Goal: Communication & Community: Participate in discussion

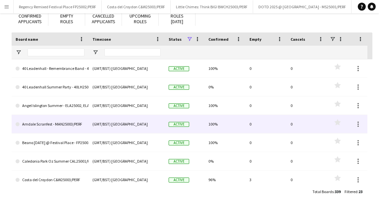
click at [53, 123] on link "Arndale Scranfest - MAN25003/PERF" at bounding box center [50, 124] width 69 height 19
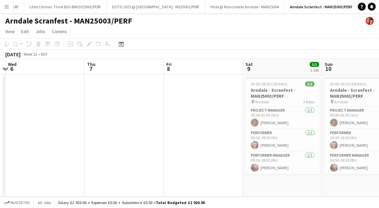
click at [12, 3] on button "Menu" at bounding box center [6, 6] width 13 height 13
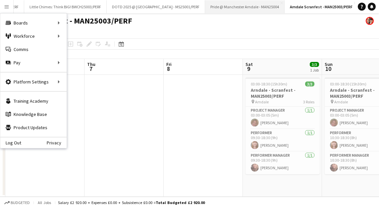
click at [239, 6] on button "Pride @ Manchester Arndale - MAN25004 Close" at bounding box center [244, 6] width 79 height 13
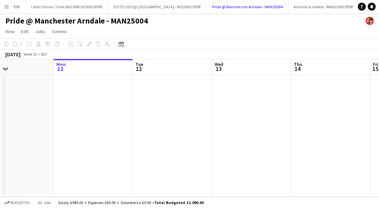
scroll to position [0, 222]
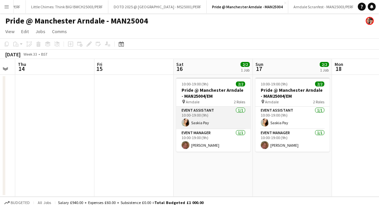
click at [216, 117] on app-card-role "Event Assistant 1/1 10:00-19:00 (9h) Saskia Pay" at bounding box center [213, 118] width 74 height 23
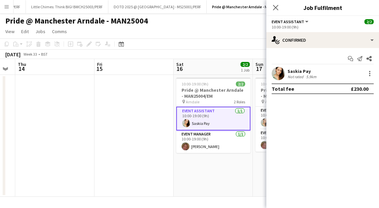
click at [255, 114] on app-date-cell "10:00-19:00 (9h) 2/2 Pride @ Manchester Arndale - MAN25004/EM pin Arndale 2 Rol…" at bounding box center [292, 136] width 79 height 122
click at [260, 115] on app-card-role "Event Assistant 1/1 10:00-19:00 (9h) Saskia Pay" at bounding box center [292, 118] width 74 height 23
click at [358, 57] on icon "Start chat" at bounding box center [359, 58] width 5 height 5
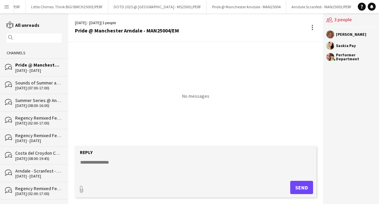
click at [30, 82] on div "Sounds of Summer at The [GEOGRAPHIC_DATA]" at bounding box center [38, 83] width 46 height 6
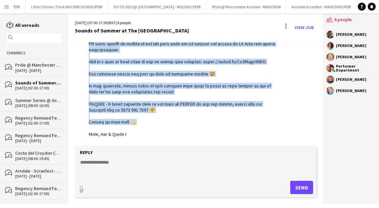
scroll to position [341, 0]
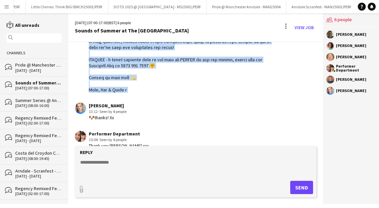
drag, startPoint x: 89, startPoint y: 79, endPoint x: 157, endPoint y: 98, distance: 70.4
click at [157, 98] on div "06-08-2025 Performer Department 13:06 · Seen by 4 people Nerine Skinner 13:12 ·…" at bounding box center [195, 42] width 255 height 683
copy div "Hello Saturday team Welcome on board the mega fun in Watergarden this Saturday …"
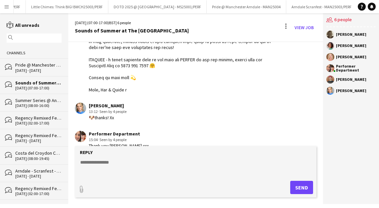
click at [25, 64] on div "Pride @ Manchester Arndale - MAN25004/EM" at bounding box center [38, 65] width 46 height 6
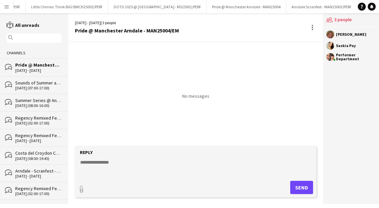
click at [100, 164] on textarea at bounding box center [196, 167] width 235 height 17
paste textarea "**********"
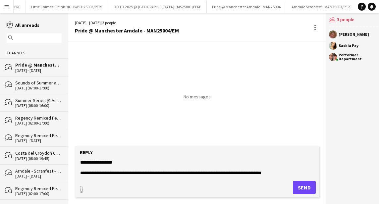
drag, startPoint x: 128, startPoint y: 165, endPoint x: 91, endPoint y: 162, distance: 37.2
click at [91, 162] on textarea at bounding box center [196, 167] width 235 height 17
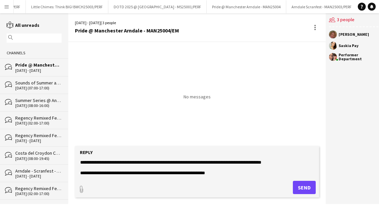
scroll to position [12, 0]
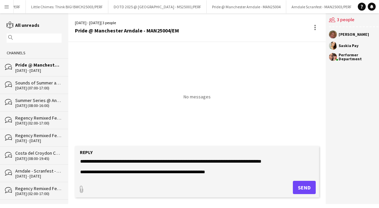
click at [118, 160] on textarea at bounding box center [196, 167] width 235 height 17
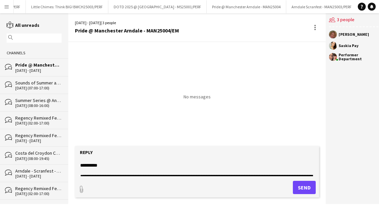
scroll to position [0, 0]
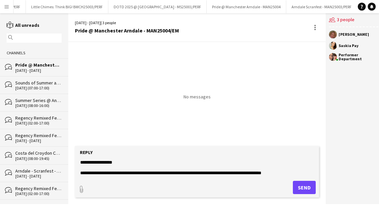
drag, startPoint x: 117, startPoint y: 160, endPoint x: 238, endPoint y: 156, distance: 121.5
click at [238, 156] on form "Reply paperclip Send" at bounding box center [197, 171] width 244 height 51
click at [175, 162] on textarea at bounding box center [196, 167] width 235 height 17
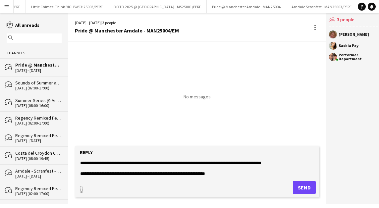
scroll to position [14, 0]
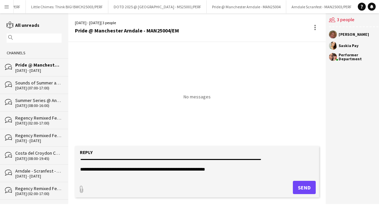
drag, startPoint x: 117, startPoint y: 173, endPoint x: 210, endPoint y: 163, distance: 93.9
click at [210, 163] on textarea at bounding box center [196, 167] width 235 height 17
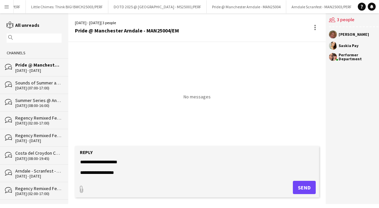
scroll to position [263, 0]
type textarea "**********"
click at [298, 184] on button "Send" at bounding box center [304, 187] width 23 height 13
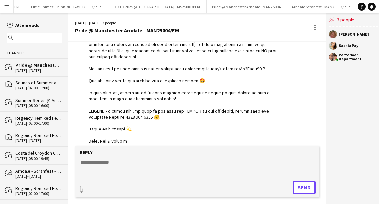
scroll to position [289, 0]
click at [8, 6] on app-icon "Menu" at bounding box center [6, 6] width 5 height 5
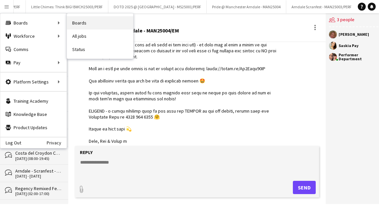
click at [86, 24] on link "Boards" at bounding box center [100, 22] width 66 height 13
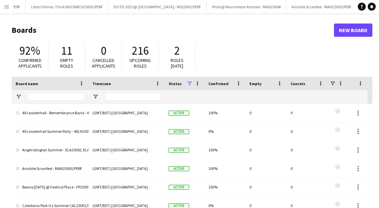
click at [6, 3] on button "Menu" at bounding box center [6, 6] width 13 height 13
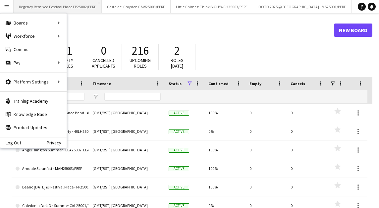
click at [93, 6] on button "Regency Remixed Festival Place FP25002/PERF Close" at bounding box center [58, 6] width 88 height 13
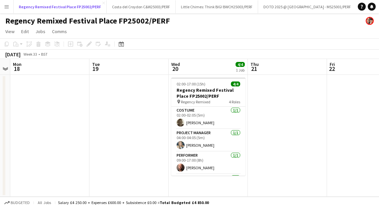
scroll to position [21, 0]
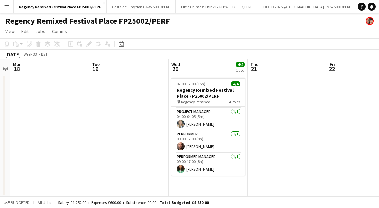
click at [9, 5] on app-icon "Menu" at bounding box center [6, 6] width 5 height 5
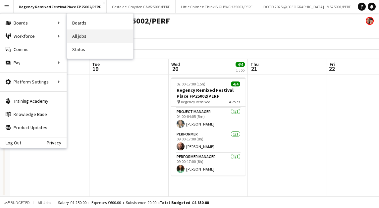
click at [83, 36] on link "All jobs" at bounding box center [100, 35] width 66 height 13
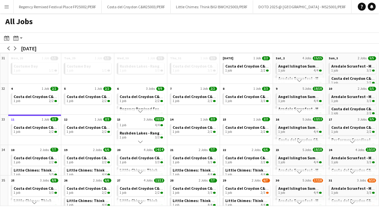
scroll to position [22, 0]
click at [148, 130] on span "Rushden Lakes - Rangers Summer Series - RL25002/PERF" at bounding box center [169, 129] width 101 height 5
click at [303, 130] on div "1 job 4/4" at bounding box center [299, 132] width 43 height 4
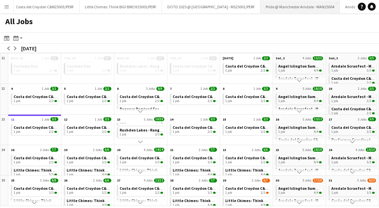
scroll to position [0, 0]
click at [296, 128] on span "Angel Islington Summer - ELA25002, ELA25003, ELA25004/PERF" at bounding box center [333, 127] width 111 height 5
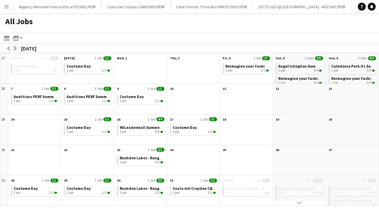
click at [16, 48] on app-icon "arrow-right" at bounding box center [15, 48] width 4 height 4
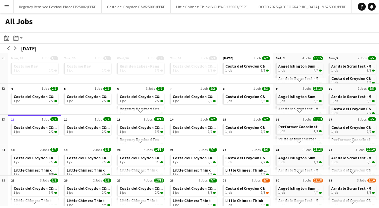
click at [300, 142] on app-icon "Scroll down" at bounding box center [299, 141] width 5 height 5
click at [350, 141] on app-icon "Scroll down" at bounding box center [352, 141] width 5 height 5
click at [351, 141] on app-icon "Scroll down" at bounding box center [352, 141] width 5 height 5
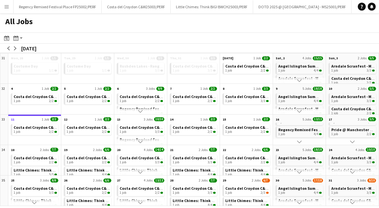
click at [300, 139] on app-icon "Scroll down" at bounding box center [299, 141] width 5 height 5
click at [300, 125] on span "Costa del Croydon C&W25003/PERF" at bounding box center [310, 124] width 64 height 5
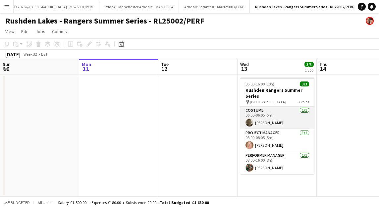
click at [271, 115] on app-card-role "Costume 1/1 06:00-06:05 (5m) Faye freeman" at bounding box center [277, 118] width 74 height 23
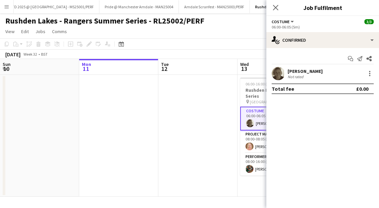
click at [3, 5] on button "Menu" at bounding box center [6, 6] width 13 height 13
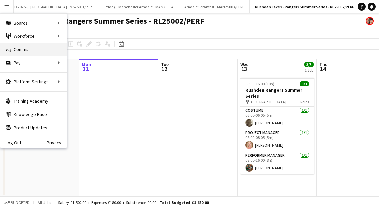
click at [24, 50] on link "Comms Comms" at bounding box center [33, 49] width 66 height 13
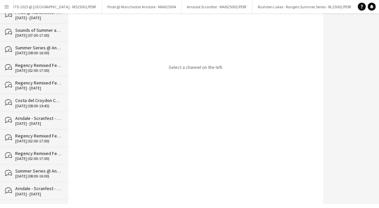
scroll to position [54, 0]
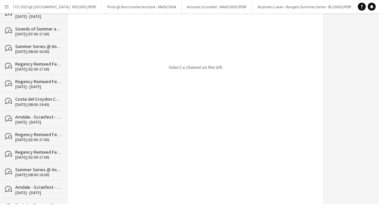
click at [35, 150] on div "Regency Remixed Festival Place LAUNCH (Tea Party) FP25002/PERF" at bounding box center [38, 152] width 46 height 6
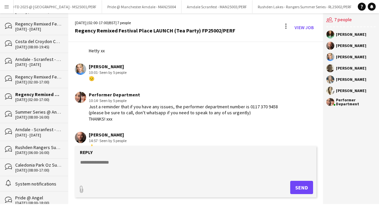
scroll to position [112, 0]
click at [35, 150] on div "[DATE] (06:00-16:00)" at bounding box center [38, 152] width 46 height 5
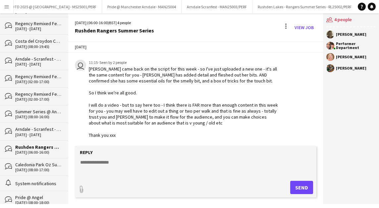
scroll to position [430, 0]
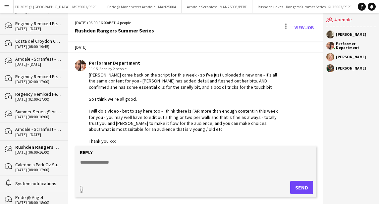
click at [119, 167] on textarea at bounding box center [196, 167] width 235 height 17
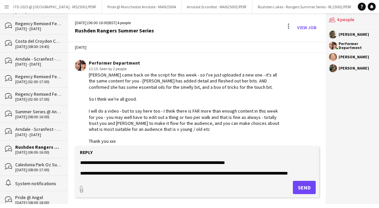
scroll to position [16, 0]
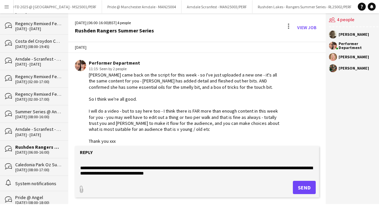
type textarea "**********"
click at [305, 189] on button "Send" at bounding box center [304, 187] width 23 height 13
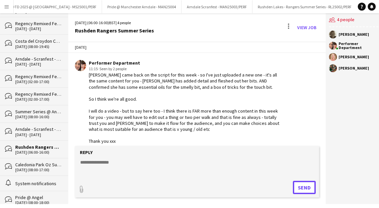
scroll to position [507, 0]
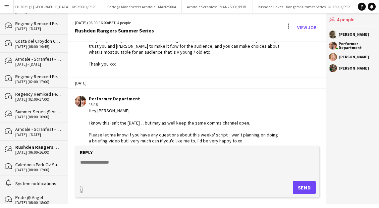
click at [23, 163] on div "Caledonia Park Oz Summer CAL25001/PERF" at bounding box center [38, 165] width 46 height 6
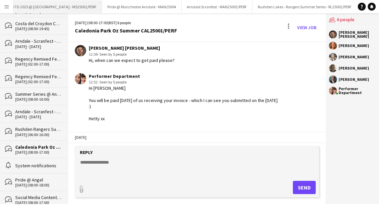
scroll to position [94, 0]
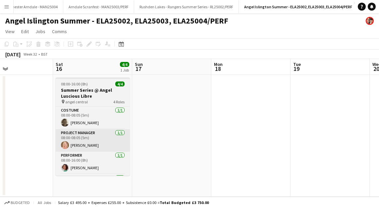
scroll to position [0, 270]
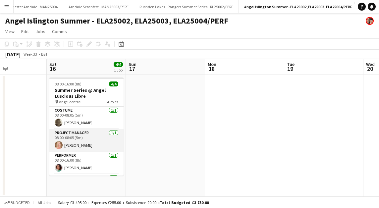
click at [69, 139] on app-card-role "Project Manager 1/1 08:00-08:05 (5m) Rhianwen Bailey" at bounding box center [86, 140] width 74 height 23
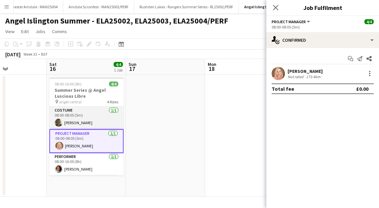
click at [84, 125] on app-card-role "Costume 1/1 08:00-08:05 (5m) Faye freeman" at bounding box center [86, 118] width 74 height 23
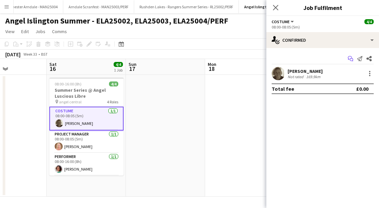
click at [350, 57] on icon "Start chat" at bounding box center [350, 58] width 5 height 5
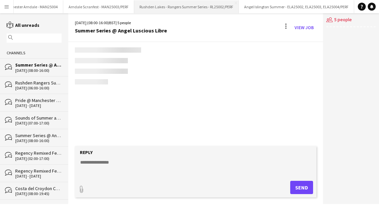
scroll to position [0, 364]
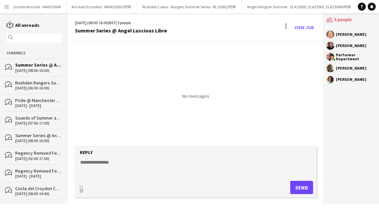
click at [27, 123] on div "[DATE] (07:00-17:00)" at bounding box center [38, 123] width 46 height 5
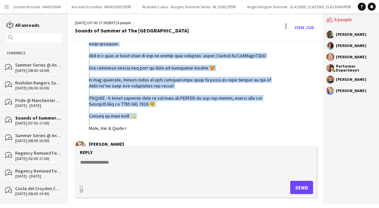
scroll to position [303, 0]
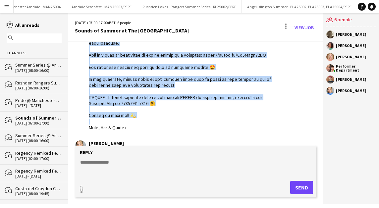
drag, startPoint x: 89, startPoint y: 80, endPoint x: 148, endPoint y: 130, distance: 76.8
copy div "Hello Saturday team Welcome on board the mega fun in Watergarden this Saturday …"
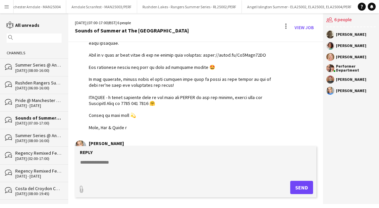
click at [31, 68] on div "Summer Series @ Angel Luscious Libre" at bounding box center [38, 65] width 46 height 6
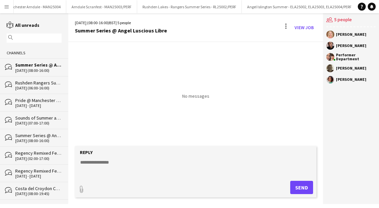
click at [112, 163] on textarea at bounding box center [196, 167] width 235 height 17
paste textarea "**********"
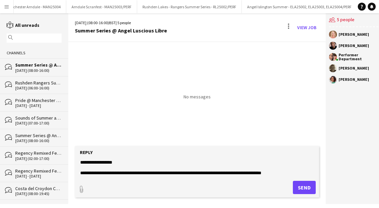
drag, startPoint x: 126, startPoint y: 164, endPoint x: 92, endPoint y: 161, distance: 34.6
click at [92, 161] on textarea at bounding box center [196, 167] width 235 height 17
click at [106, 173] on textarea at bounding box center [196, 167] width 235 height 17
click at [105, 172] on textarea at bounding box center [196, 167] width 235 height 17
click at [99, 172] on textarea at bounding box center [196, 167] width 235 height 17
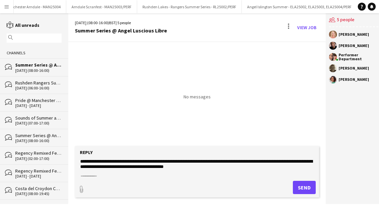
drag, startPoint x: 99, startPoint y: 172, endPoint x: 231, endPoint y: 174, distance: 132.1
click at [231, 174] on textarea at bounding box center [196, 167] width 235 height 17
click at [187, 167] on textarea at bounding box center [196, 167] width 235 height 17
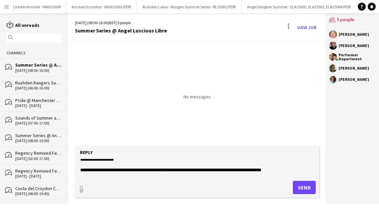
scroll to position [3, 0]
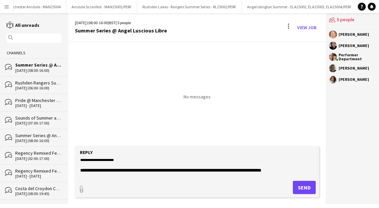
drag, startPoint x: 100, startPoint y: 170, endPoint x: 234, endPoint y: 171, distance: 134.4
click at [234, 171] on textarea at bounding box center [196, 167] width 235 height 17
drag, startPoint x: 229, startPoint y: 168, endPoint x: 163, endPoint y: 170, distance: 65.5
click at [163, 170] on textarea at bounding box center [196, 167] width 235 height 17
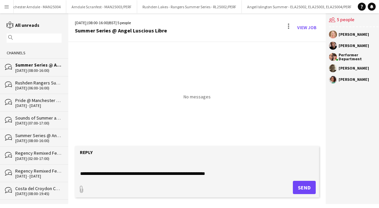
scroll to position [16, 0]
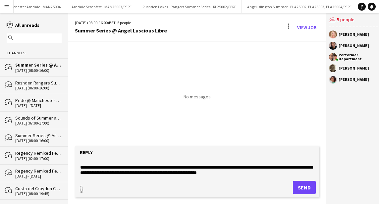
click at [179, 172] on textarea at bounding box center [196, 167] width 235 height 17
click at [202, 174] on textarea at bounding box center [196, 167] width 235 height 17
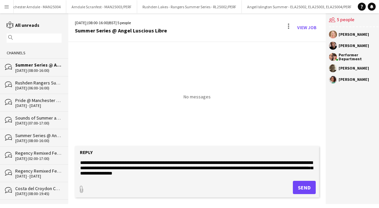
click at [166, 172] on textarea at bounding box center [196, 167] width 235 height 17
click at [201, 171] on textarea at bounding box center [196, 167] width 235 height 17
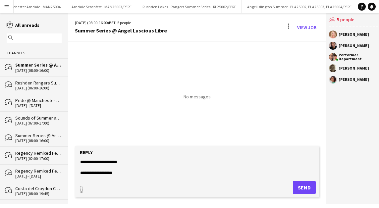
scroll to position [286, 0]
drag, startPoint x: 90, startPoint y: 169, endPoint x: 289, endPoint y: 162, distance: 198.7
click at [289, 162] on textarea at bounding box center [196, 167] width 235 height 17
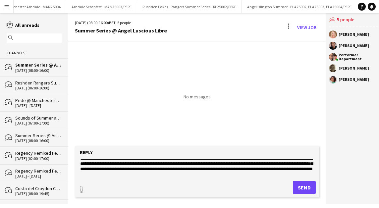
scroll to position [30, 0]
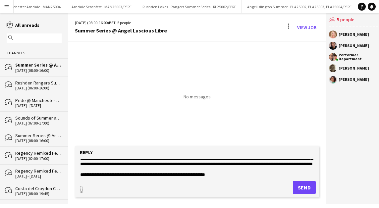
click at [209, 169] on textarea at bounding box center [196, 167] width 235 height 17
paste textarea "**********"
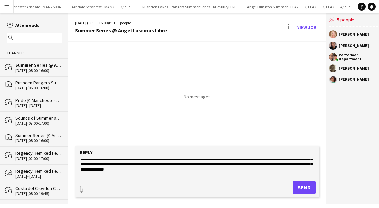
click at [206, 169] on textarea at bounding box center [196, 167] width 235 height 17
click at [294, 168] on textarea at bounding box center [196, 167] width 235 height 17
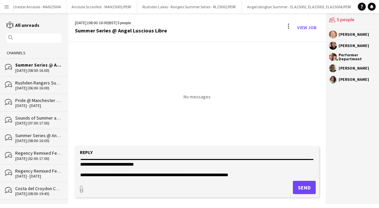
scroll to position [260, 0]
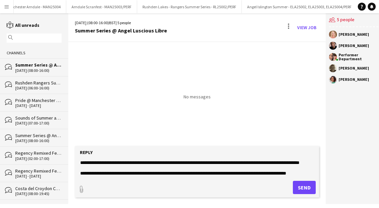
type textarea "**********"
click at [299, 186] on button "Send" at bounding box center [304, 187] width 23 height 13
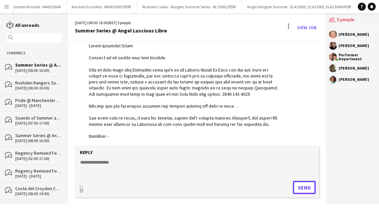
scroll to position [0, 0]
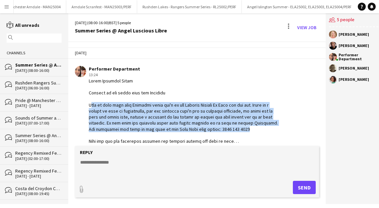
drag, startPoint x: 89, startPoint y: 102, endPoint x: 250, endPoint y: 130, distance: 162.6
copy div "Want to flag here that Saturday there won't be any Project Manager On Call for …"
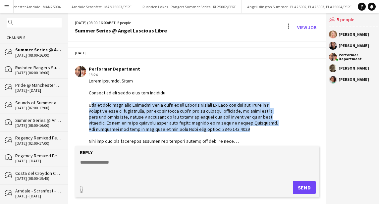
scroll to position [16, 0]
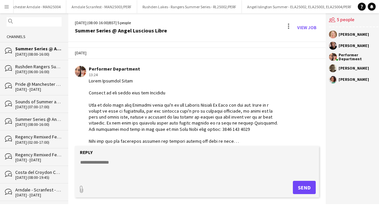
click at [44, 85] on div "Pride @ Manchester Arndale - MAN25004/EM" at bounding box center [38, 84] width 46 height 6
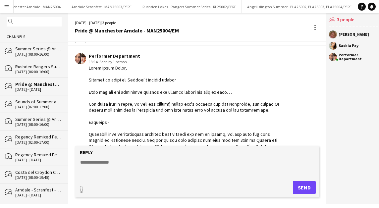
scroll to position [289, 0]
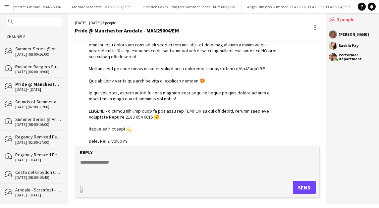
click at [103, 163] on textarea at bounding box center [196, 167] width 235 height 17
paste textarea "**********"
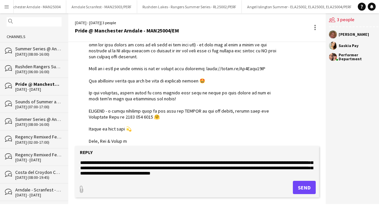
scroll to position [0, 0]
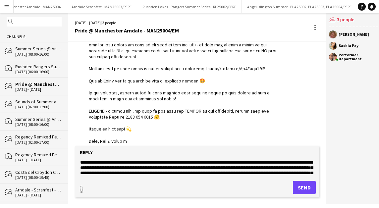
click at [82, 162] on textarea "**********" at bounding box center [196, 167] width 235 height 17
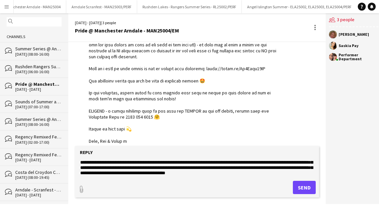
click at [297, 170] on textarea "**********" at bounding box center [196, 167] width 235 height 17
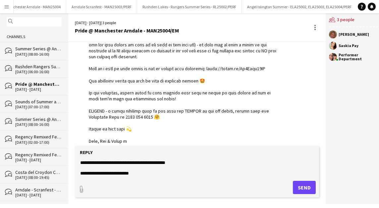
type textarea "**********"
click at [295, 184] on button "Send" at bounding box center [304, 187] width 23 height 13
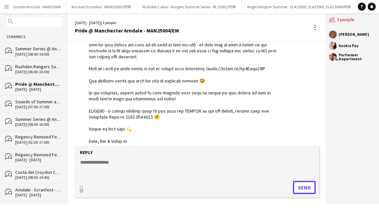
scroll to position [348, 0]
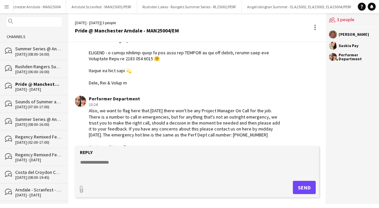
click at [36, 124] on div "[DATE] (08:00-16:00)" at bounding box center [38, 124] width 46 height 5
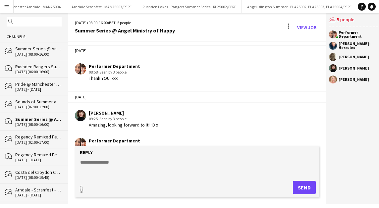
scroll to position [642, 0]
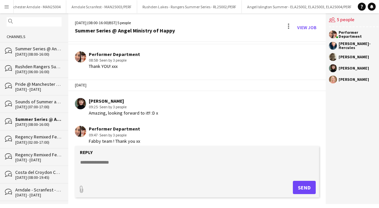
click at [26, 142] on div "09-08-2025 (02:00-17:00)" at bounding box center [38, 142] width 46 height 5
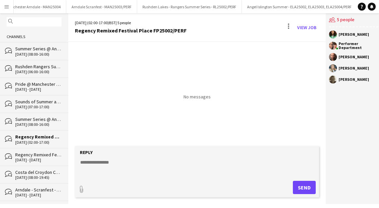
click at [95, 162] on textarea at bounding box center [196, 167] width 235 height 17
click at [40, 152] on div "Regency Remixed Festival Place FP25002/PERF" at bounding box center [38, 155] width 46 height 6
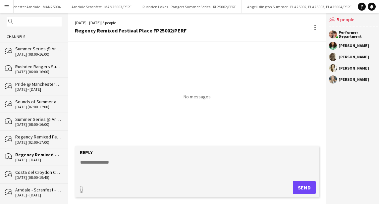
click at [43, 134] on div "Regency Remixed Festival Place FP25002/PERF" at bounding box center [38, 137] width 46 height 6
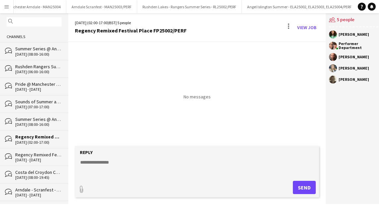
click at [44, 125] on div "[DATE] (08:00-16:00)" at bounding box center [38, 124] width 46 height 5
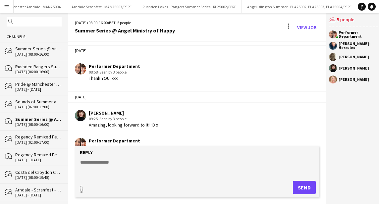
scroll to position [642, 0]
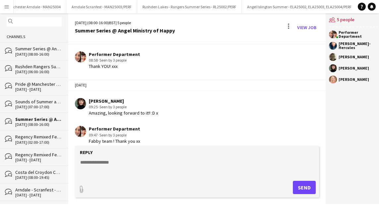
click at [41, 137] on div "Regency Remixed Festival Place FP25002/PERF" at bounding box center [38, 137] width 46 height 6
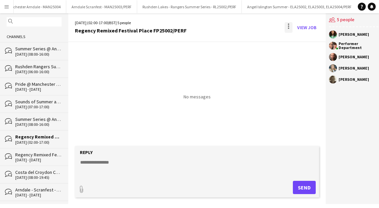
click at [287, 23] on div at bounding box center [288, 27] width 8 height 11
click at [304, 41] on span "Delete" at bounding box center [299, 41] width 15 height 6
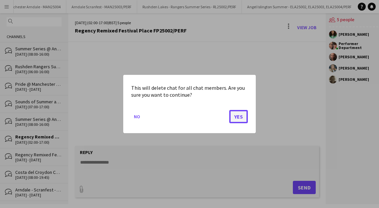
click at [239, 116] on button "Yes" at bounding box center [238, 116] width 19 height 13
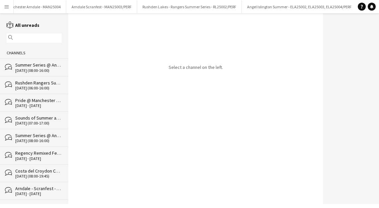
click at [33, 156] on div "[DATE] - [DATE]" at bounding box center [38, 158] width 46 height 5
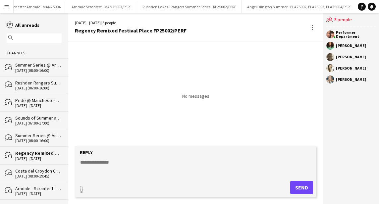
scroll to position [34, 0]
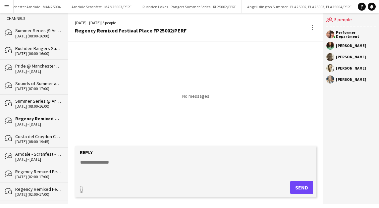
click at [25, 170] on div "Regency Remixed Festival Place FP25002/PERF" at bounding box center [38, 171] width 46 height 6
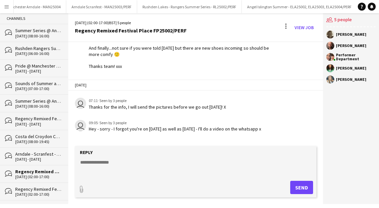
scroll to position [483, 0]
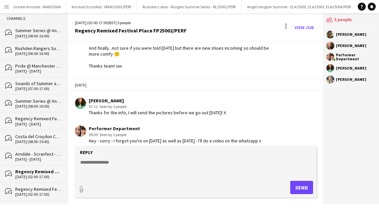
click at [154, 170] on textarea at bounding box center [196, 167] width 235 height 17
paste textarea "**********"
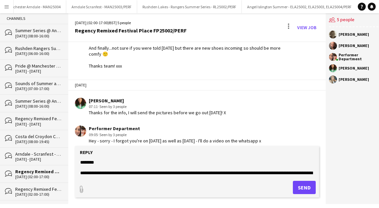
scroll to position [8, 0]
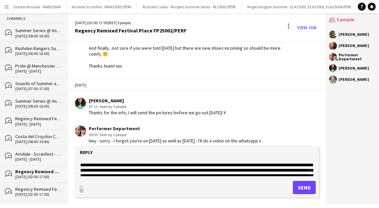
click at [126, 164] on textarea "**********" at bounding box center [196, 167] width 235 height 17
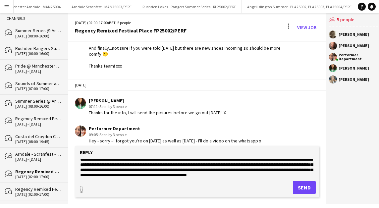
scroll to position [9, 0]
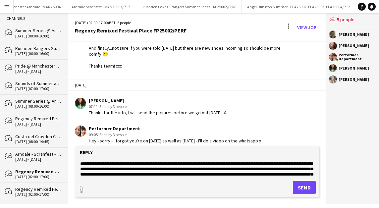
click at [291, 162] on textarea "**********" at bounding box center [196, 167] width 235 height 17
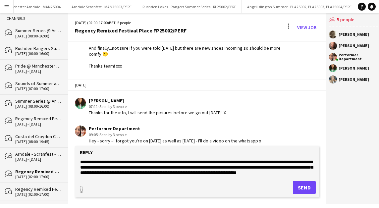
scroll to position [24, 0]
click at [262, 164] on textarea "**********" at bounding box center [196, 167] width 235 height 17
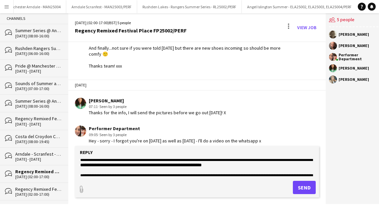
scroll to position [32, 0]
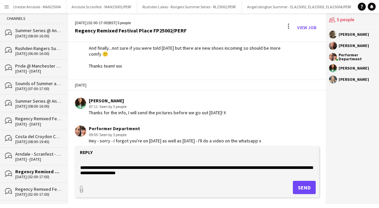
click at [244, 167] on textarea "**********" at bounding box center [196, 167] width 235 height 17
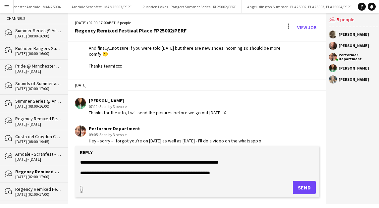
click at [183, 171] on textarea "**********" at bounding box center [196, 167] width 235 height 17
click at [247, 170] on textarea "**********" at bounding box center [196, 167] width 235 height 17
type textarea "**********"
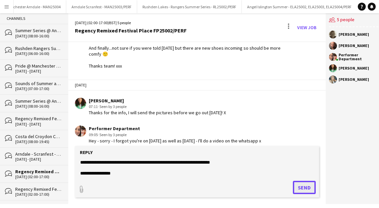
click at [301, 187] on button "Send" at bounding box center [304, 187] width 23 height 13
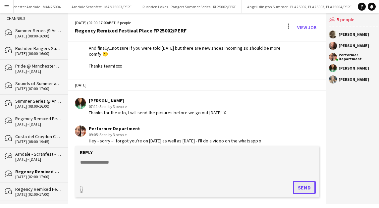
scroll to position [607, 0]
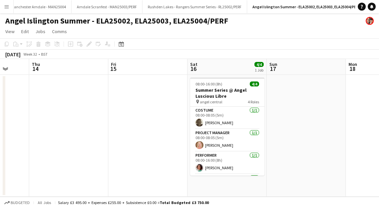
scroll to position [0, 239]
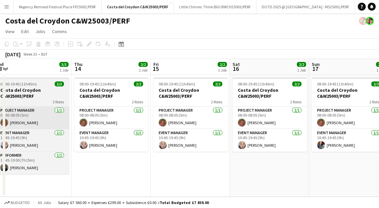
scroll to position [0, 259]
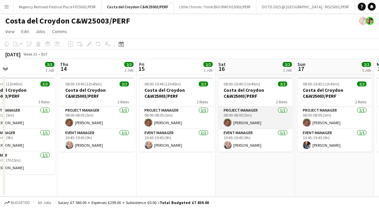
click at [244, 117] on app-card-role "Project Manager [DATE] 08:00-08:05 (5m) [PERSON_NAME]" at bounding box center [255, 118] width 74 height 23
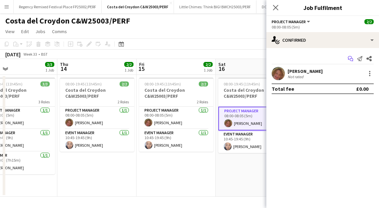
click at [350, 59] on icon "Start chat" at bounding box center [350, 58] width 5 height 5
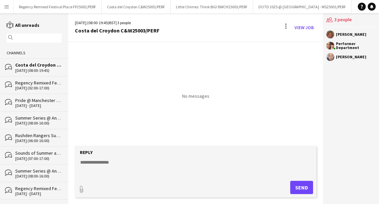
click at [88, 165] on textarea at bounding box center [196, 167] width 235 height 17
paste textarea "**********"
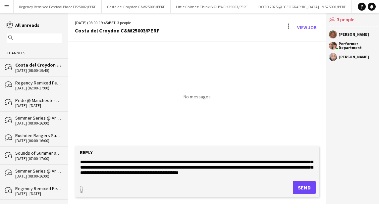
scroll to position [1, 0]
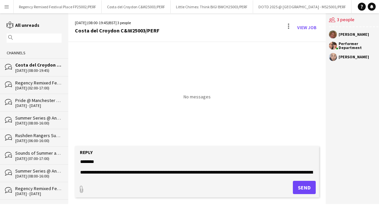
click at [116, 171] on textarea "**********" at bounding box center [196, 167] width 235 height 17
drag, startPoint x: 144, startPoint y: 171, endPoint x: 116, endPoint y: 171, distance: 28.5
click at [116, 171] on textarea "**********" at bounding box center [196, 167] width 235 height 17
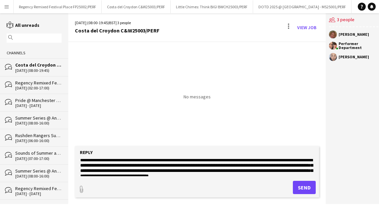
scroll to position [8, 0]
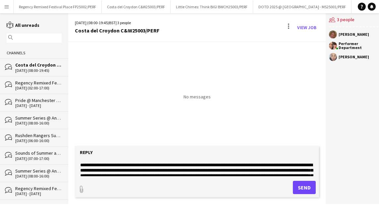
click at [245, 164] on textarea "**********" at bounding box center [196, 167] width 235 height 17
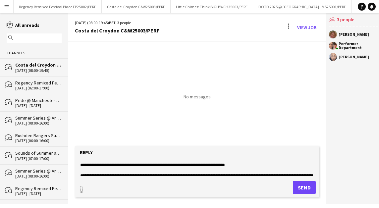
scroll to position [19, 0]
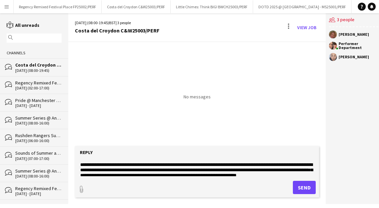
click at [262, 168] on textarea "**********" at bounding box center [196, 167] width 235 height 17
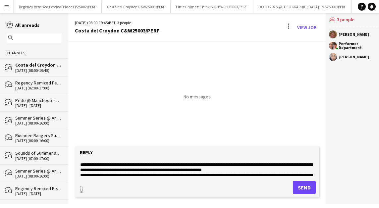
scroll to position [32, 0]
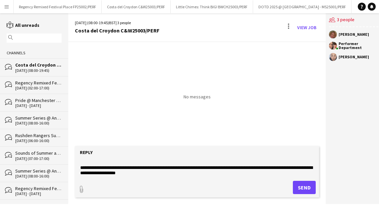
click at [244, 166] on textarea "**********" at bounding box center [196, 167] width 235 height 17
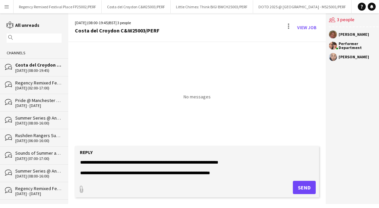
click at [238, 172] on textarea "**********" at bounding box center [196, 167] width 235 height 17
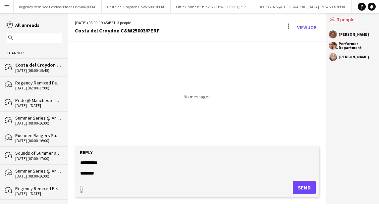
type textarea "**********"
click at [302, 183] on button "Send" at bounding box center [304, 187] width 23 height 13
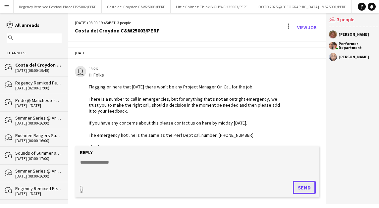
scroll to position [24, 0]
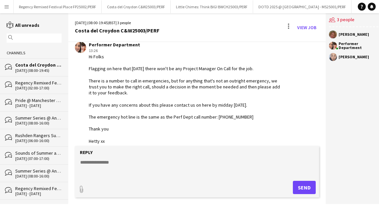
drag, startPoint x: 109, startPoint y: 140, endPoint x: 85, endPoint y: 56, distance: 86.6
click at [85, 56] on div "Performer Department 13:26 Hi Folks Flagging on here that [DATE] there won't be…" at bounding box center [178, 93] width 206 height 102
copy div "Hi Folks Flagging on here that [DATE] there won't be any Project Manager On Cal…"
click at [136, 8] on button "Costa del Croydon C&W25003/PERF Close" at bounding box center [130, 6] width 69 height 13
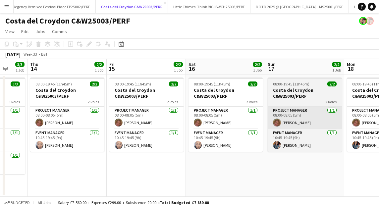
scroll to position [0, 212]
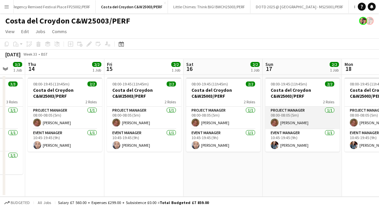
click at [296, 114] on app-card-role "Project Manager [DATE] 08:00-08:05 (5m) [PERSON_NAME]" at bounding box center [302, 118] width 74 height 23
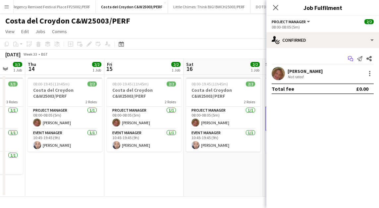
click at [348, 61] on icon "Start chat" at bounding box center [350, 58] width 5 height 5
click at [351, 56] on icon "Start chat" at bounding box center [350, 58] width 5 height 5
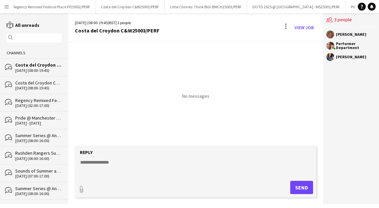
click at [130, 160] on textarea at bounding box center [196, 167] width 235 height 17
paste textarea "**********"
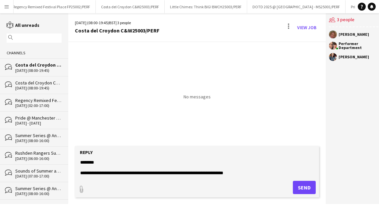
click at [98, 162] on textarea "**********" at bounding box center [196, 167] width 235 height 17
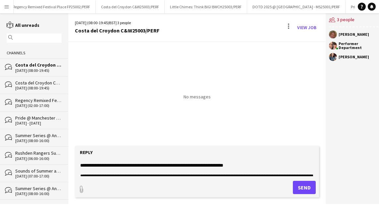
scroll to position [6, 0]
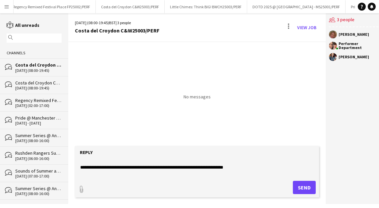
click at [132, 166] on textarea "**********" at bounding box center [196, 167] width 235 height 17
type textarea "**********"
click at [301, 188] on button "Send" at bounding box center [304, 187] width 23 height 13
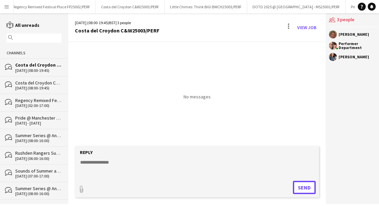
scroll to position [24, 0]
